Goal: Task Accomplishment & Management: Use online tool/utility

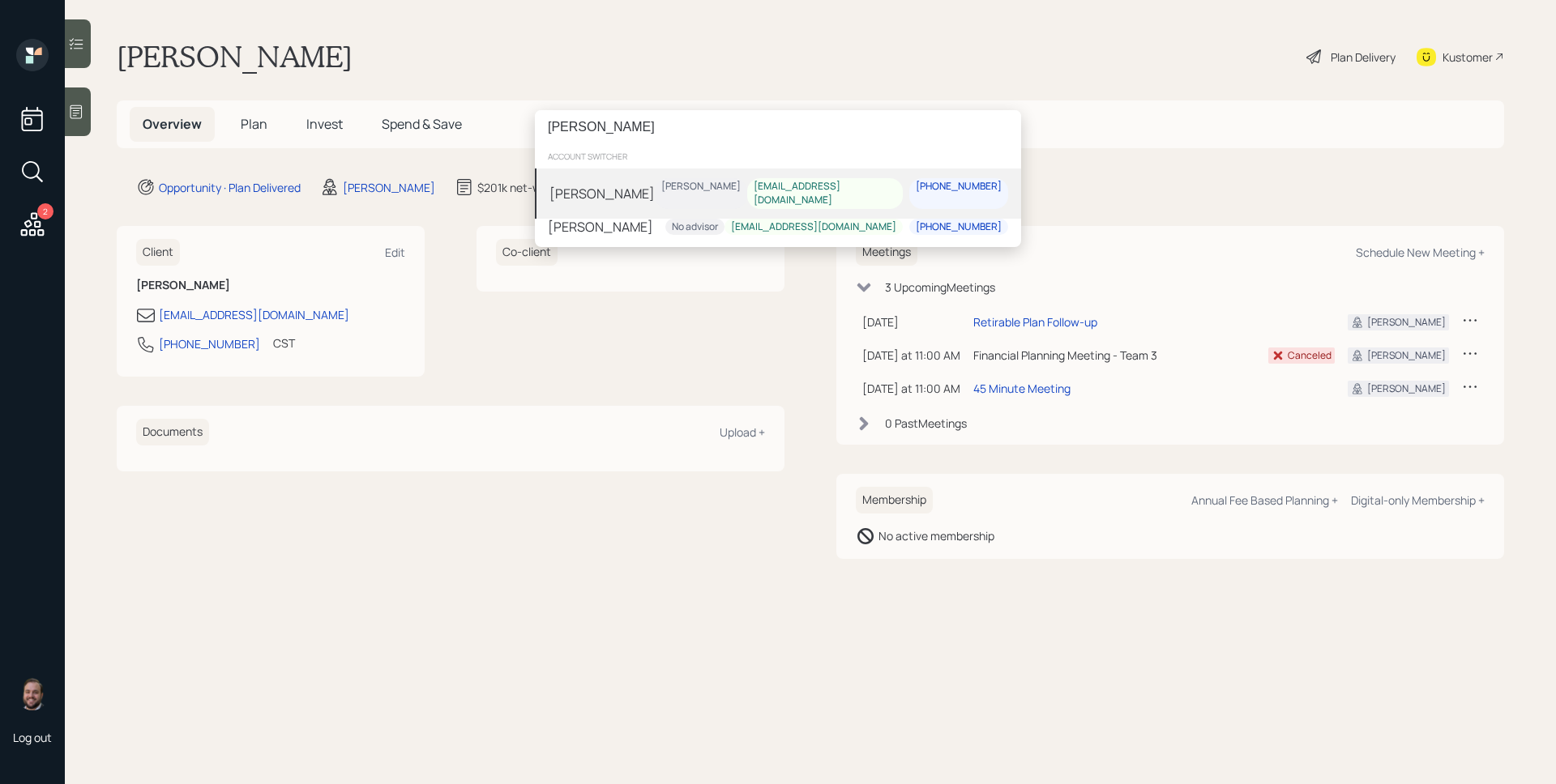
type input "[PERSON_NAME]"
click at [676, 186] on div "[PERSON_NAME] [PERSON_NAME] [EMAIL_ADDRESS][DOMAIN_NAME] [PHONE_NUMBER]" at bounding box center [778, 193] width 487 height 50
